Goal: Navigation & Orientation: Find specific page/section

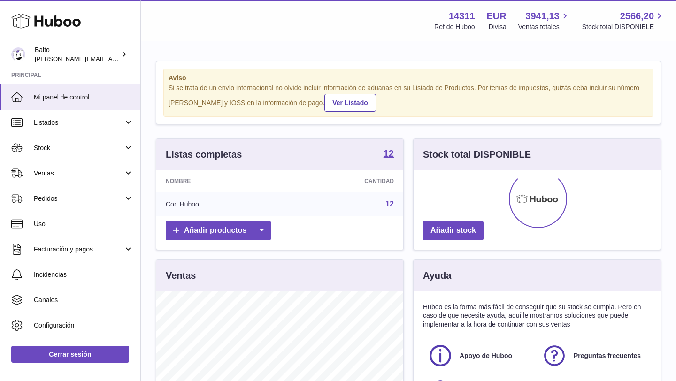
scroll to position [146, 247]
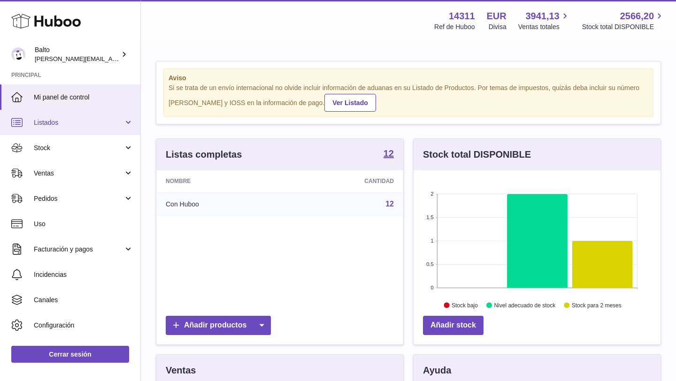
click at [71, 122] on span "Listados" at bounding box center [79, 122] width 90 height 9
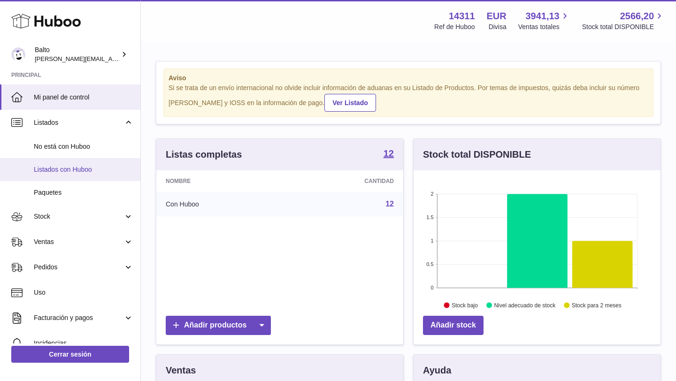
click at [72, 171] on span "Listados con Huboo" at bounding box center [83, 169] width 99 height 9
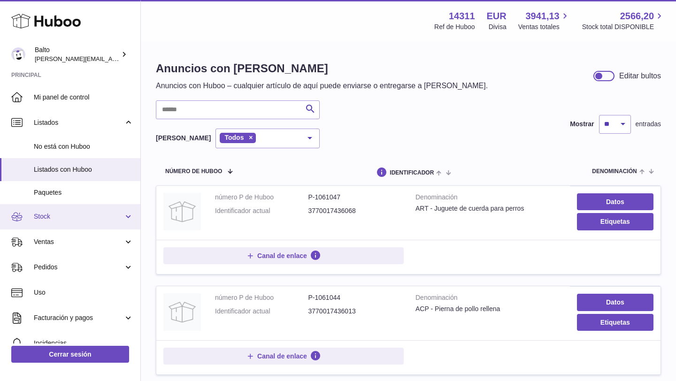
click at [69, 224] on link "Stock" at bounding box center [70, 216] width 140 height 25
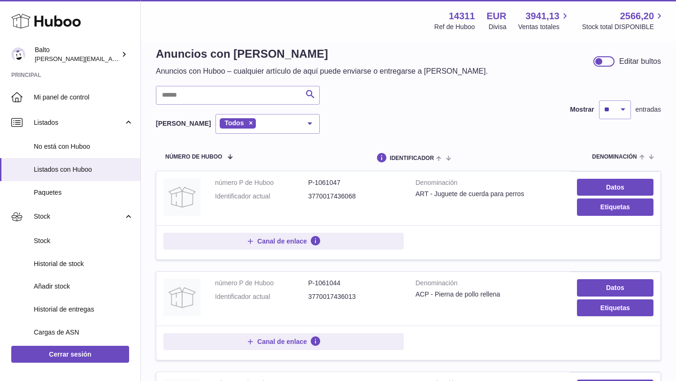
scroll to position [15, 0]
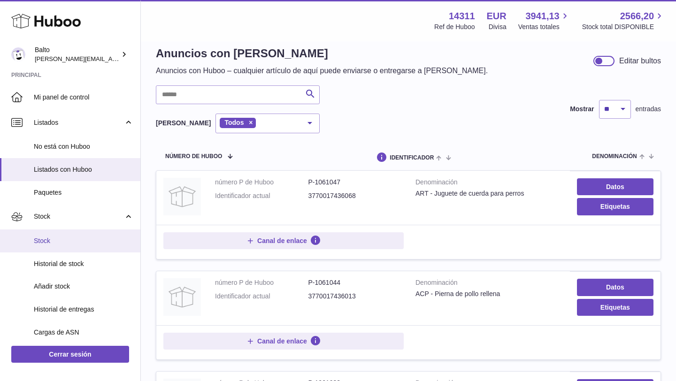
click at [65, 235] on link "Stock" at bounding box center [70, 240] width 140 height 23
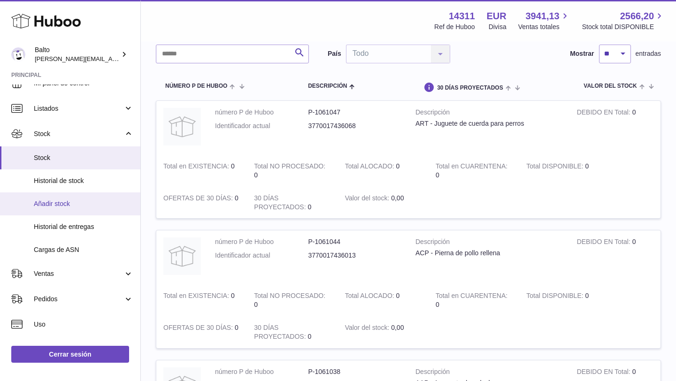
scroll to position [18, 0]
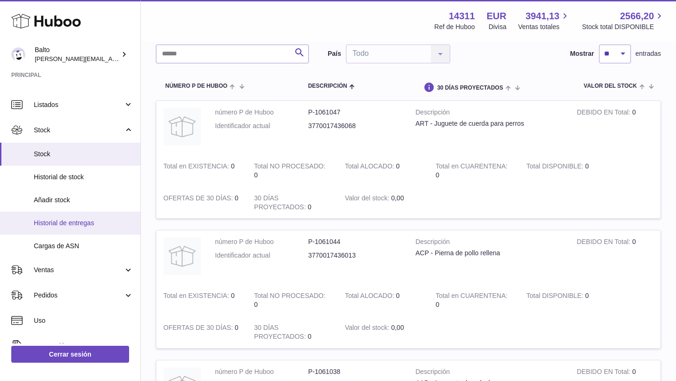
click at [79, 224] on span "Historial de entregas" at bounding box center [83, 223] width 99 height 9
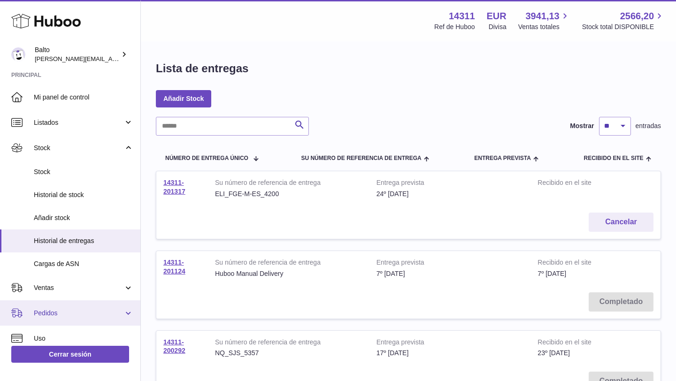
click at [78, 316] on span "Pedidos" at bounding box center [79, 313] width 90 height 9
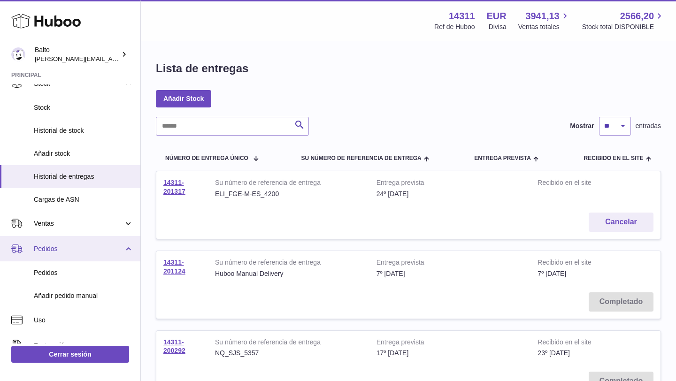
scroll to position [68, 0]
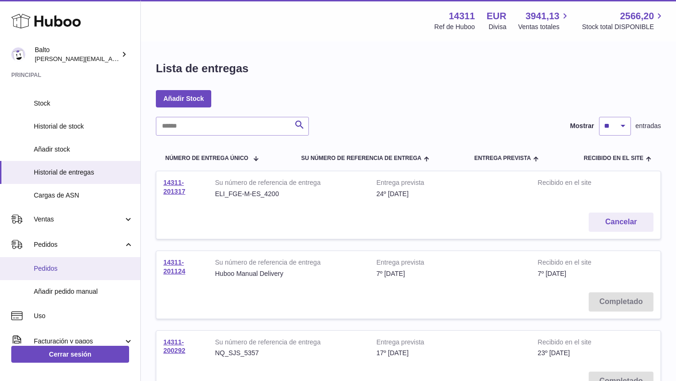
click at [58, 267] on span "Pedidos" at bounding box center [83, 268] width 99 height 9
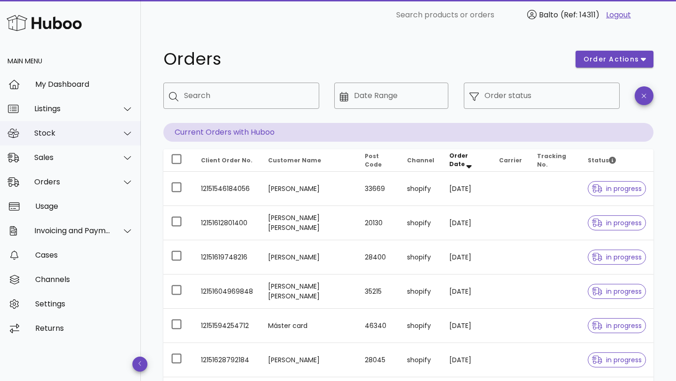
click at [56, 131] on div "Stock" at bounding box center [72, 133] width 76 height 9
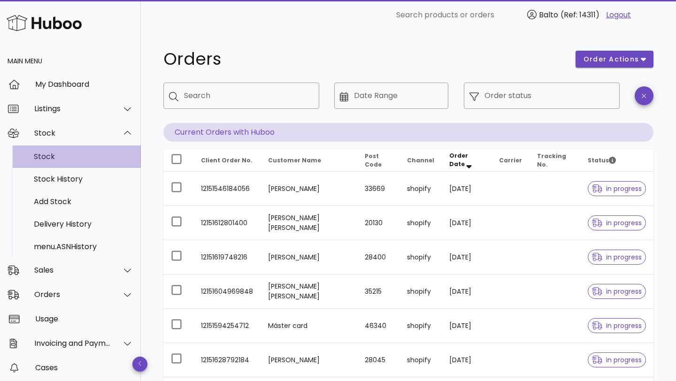
click at [65, 159] on div "Stock" at bounding box center [83, 156] width 99 height 9
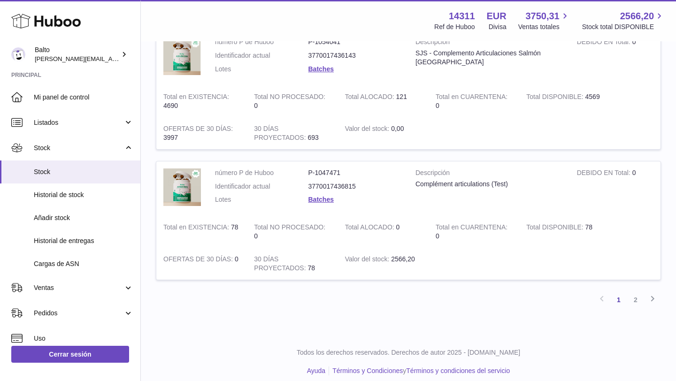
scroll to position [1178, 0]
